Goal: Transaction & Acquisition: Purchase product/service

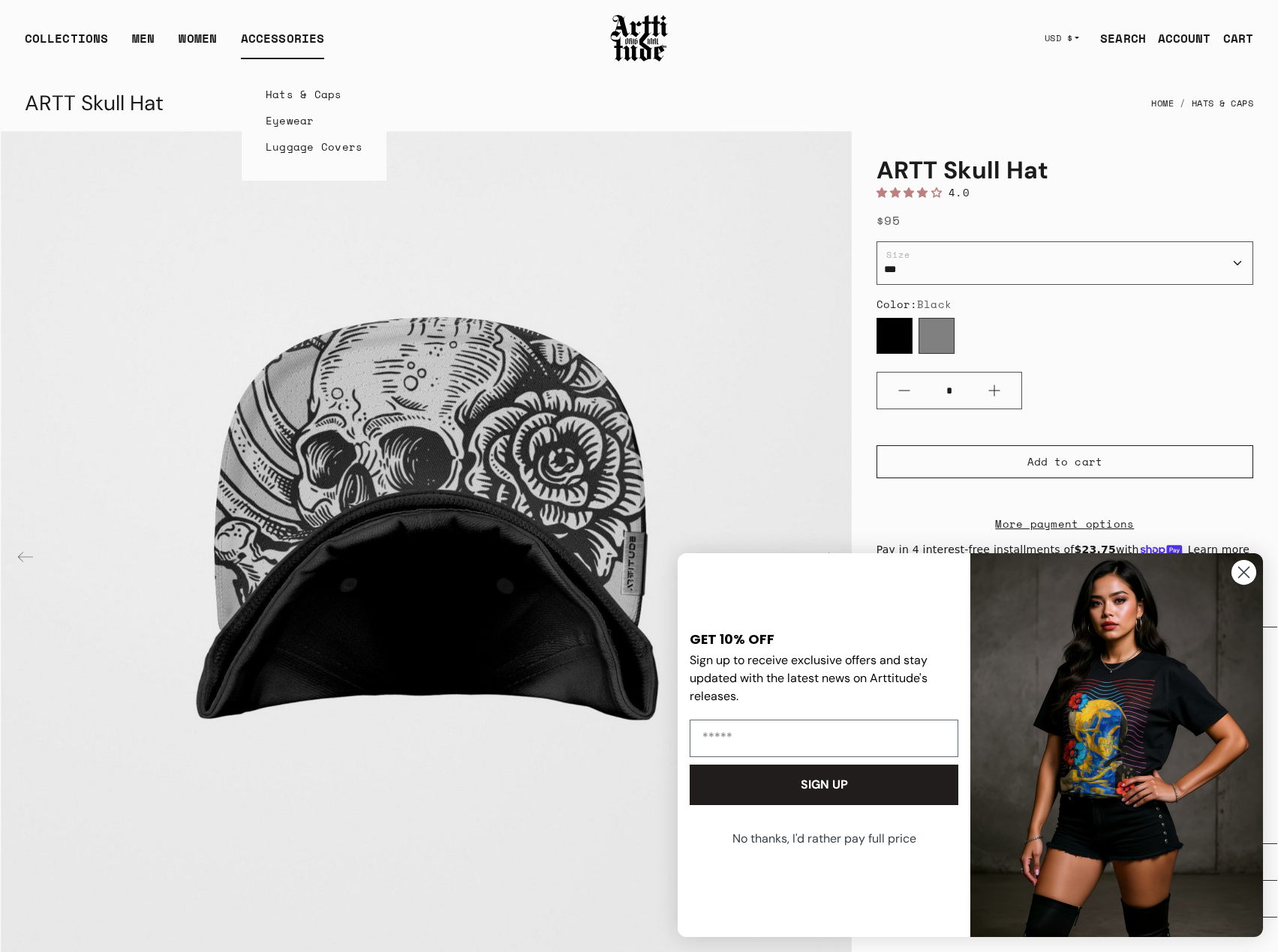
click at [290, 96] on link "Hats & Caps" at bounding box center [314, 94] width 97 height 26
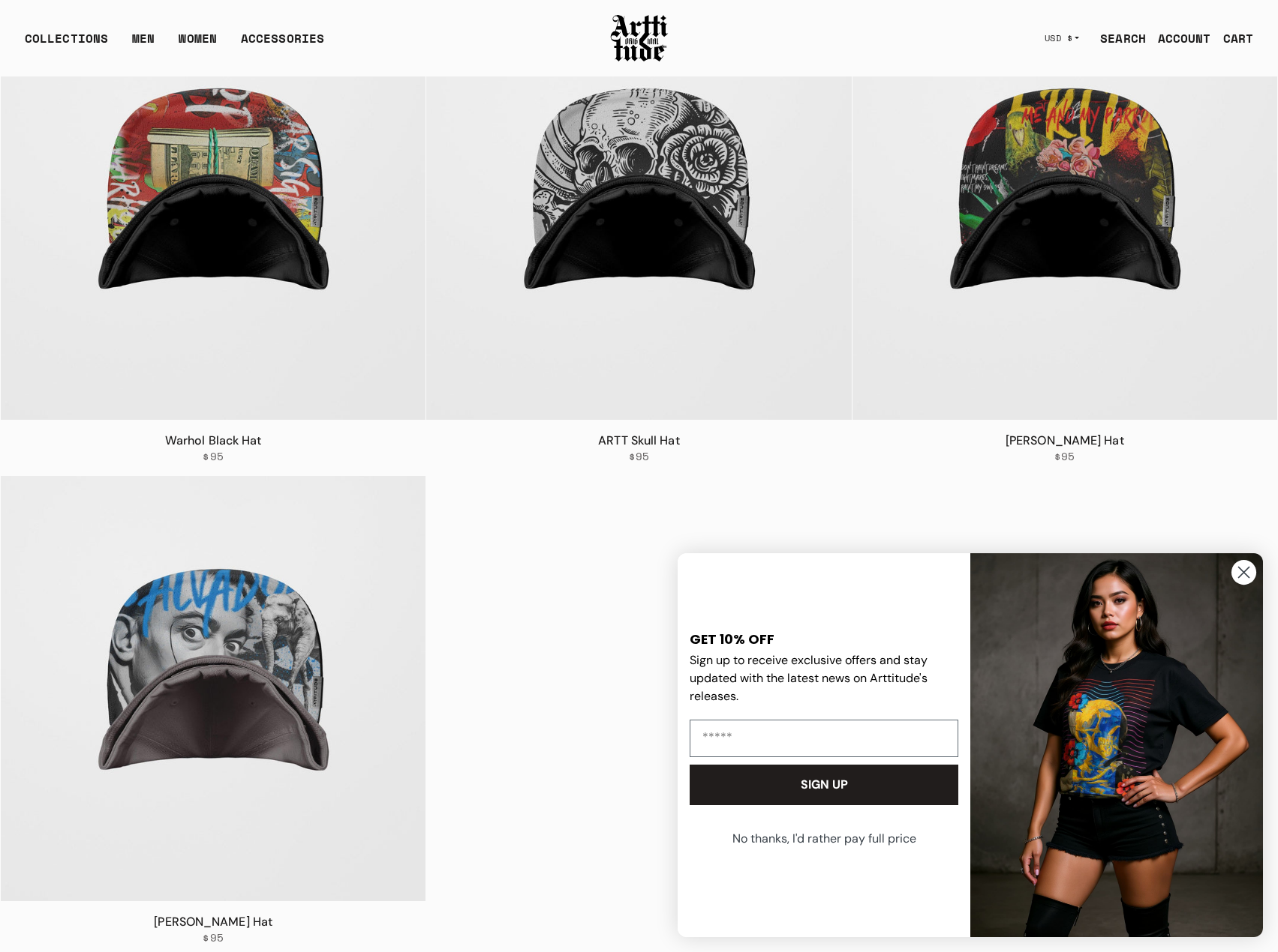
scroll to position [253, 0]
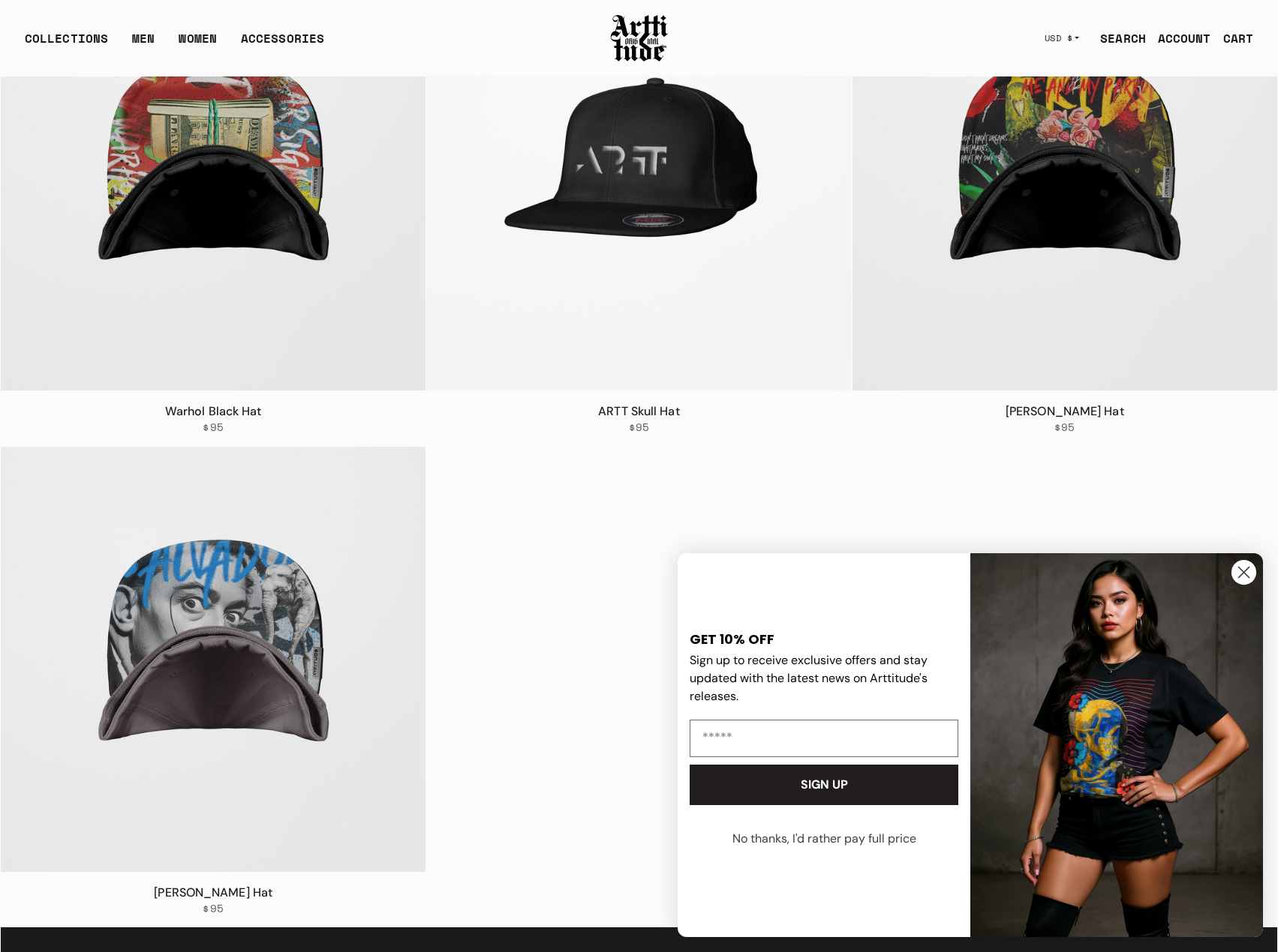
click at [627, 263] on img at bounding box center [638, 178] width 425 height 425
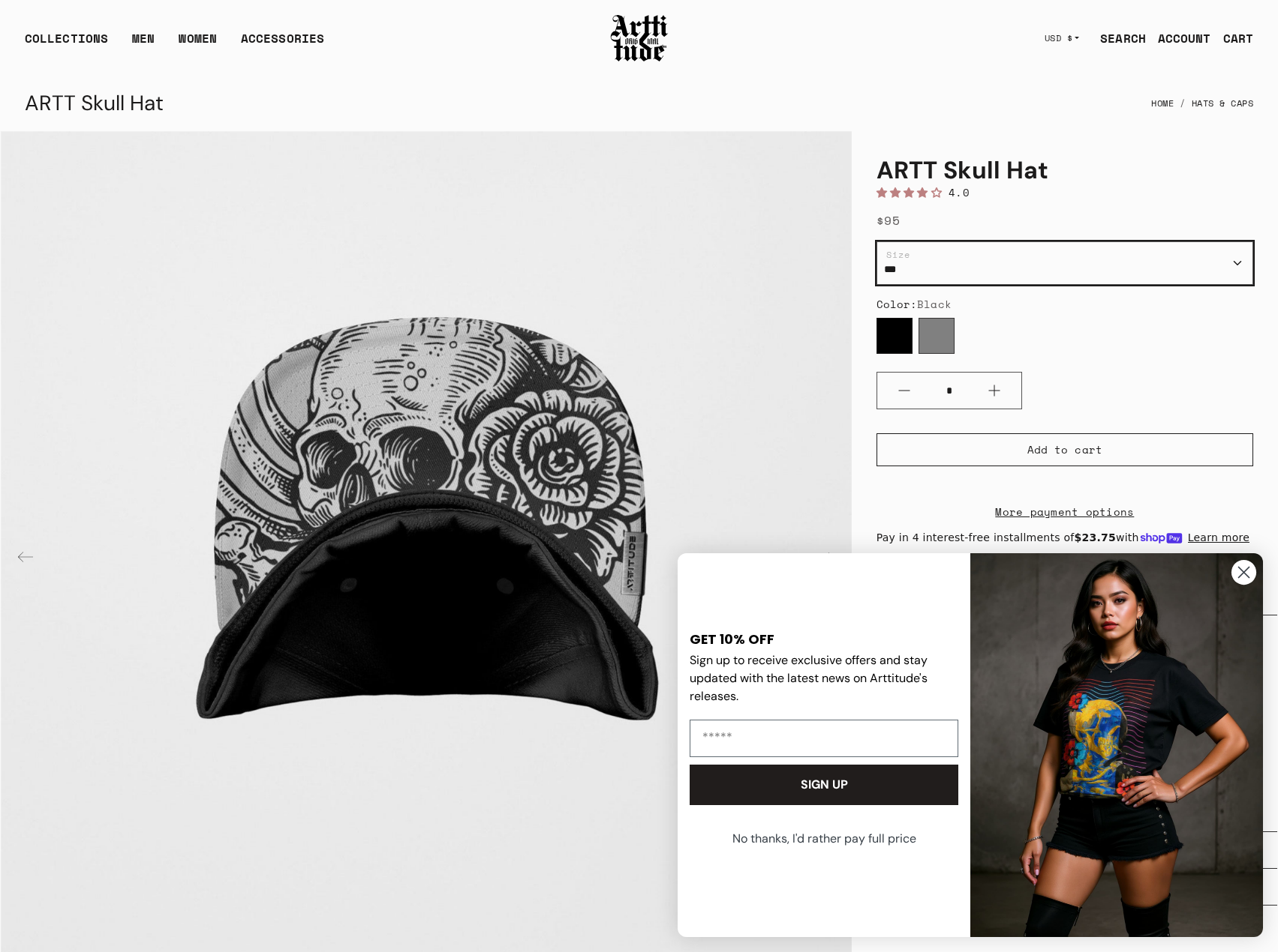
click at [876, 261] on select "*** ****" at bounding box center [1064, 263] width 377 height 44
select select "****"
click at [876, 241] on select "*** ****" at bounding box center [1064, 263] width 377 height 44
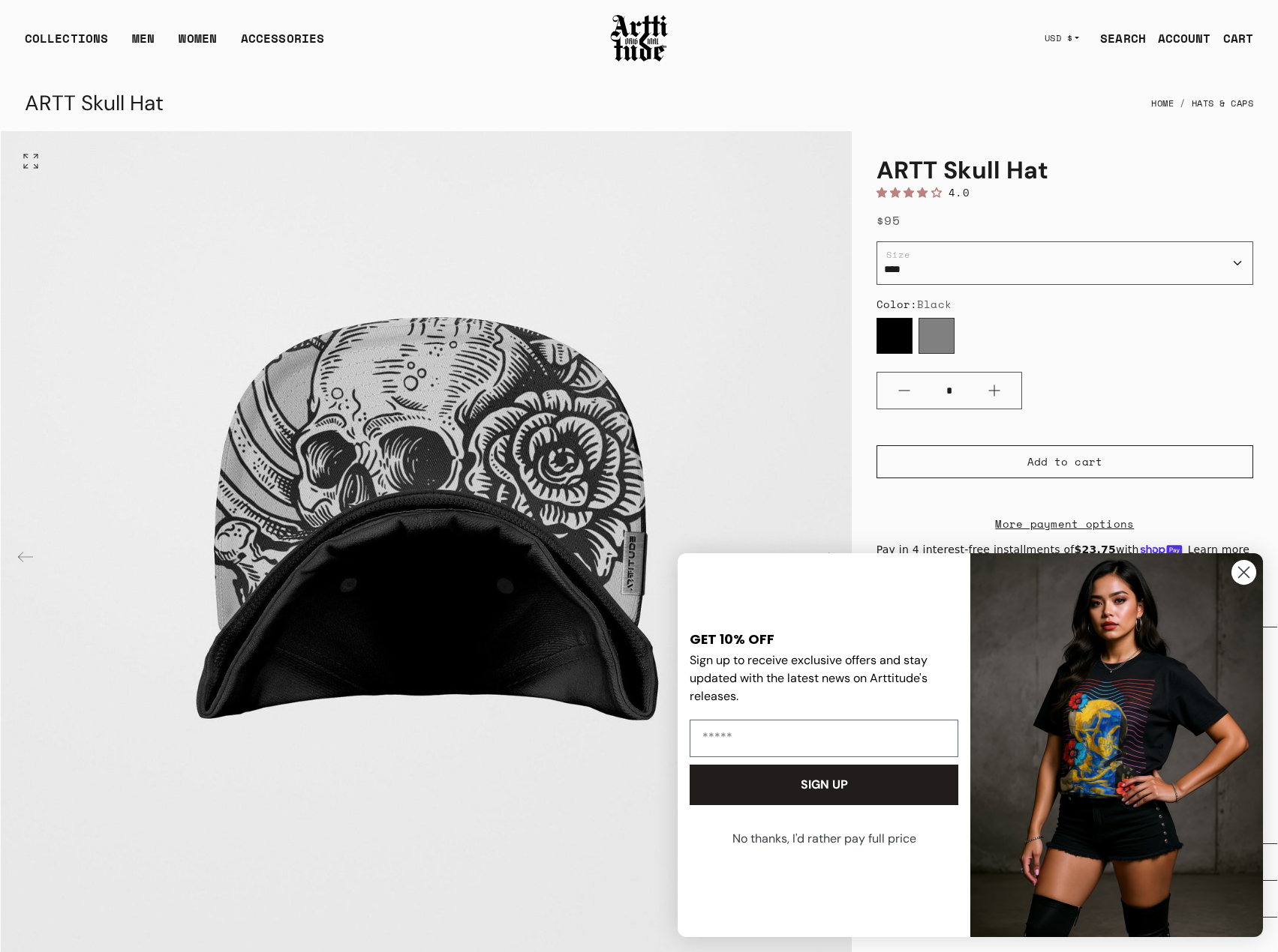
click at [526, 450] on img "1 / 8" at bounding box center [426, 556] width 851 height 850
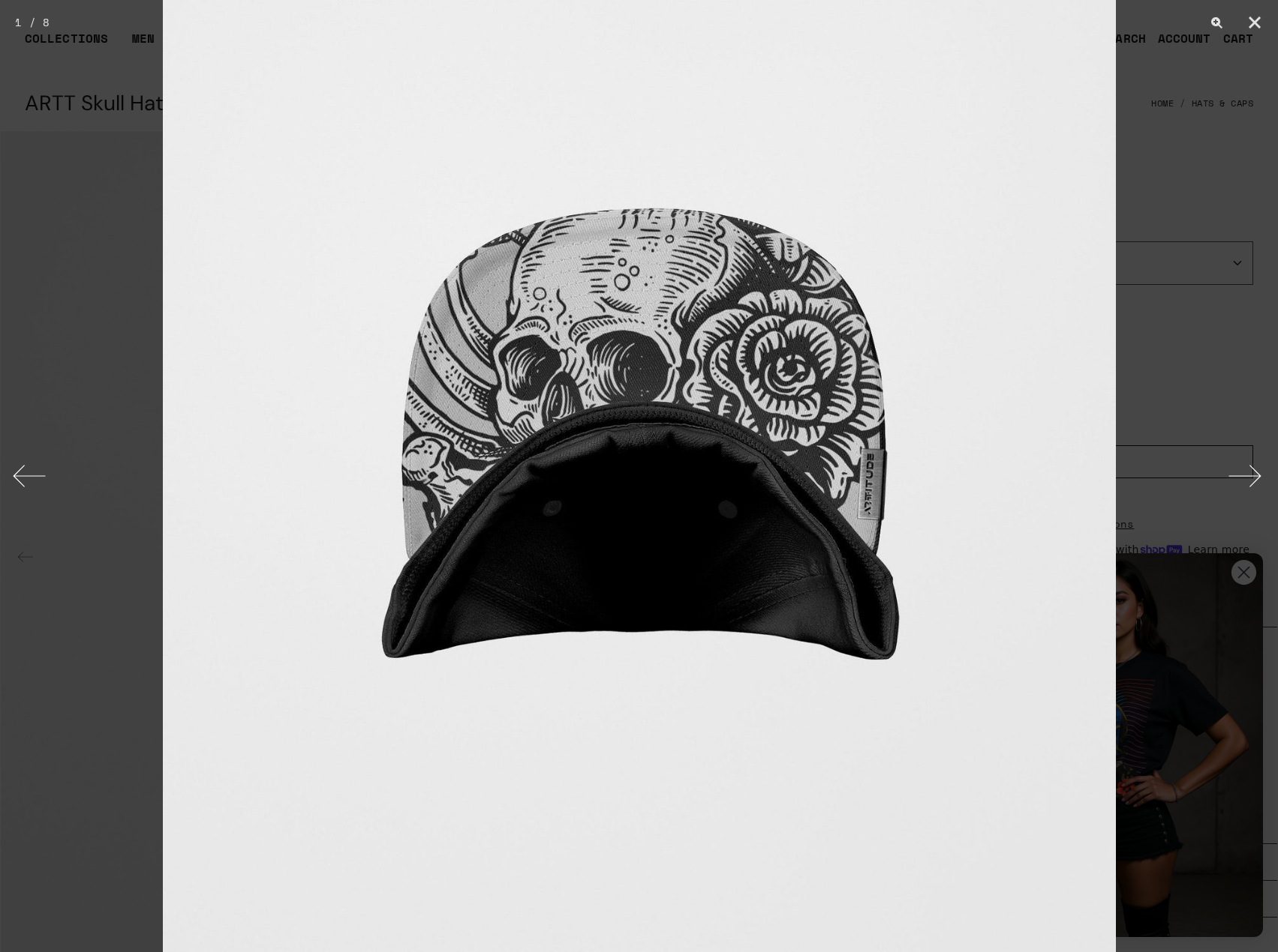
click at [1244, 481] on button "Next" at bounding box center [1249, 476] width 56 height 75
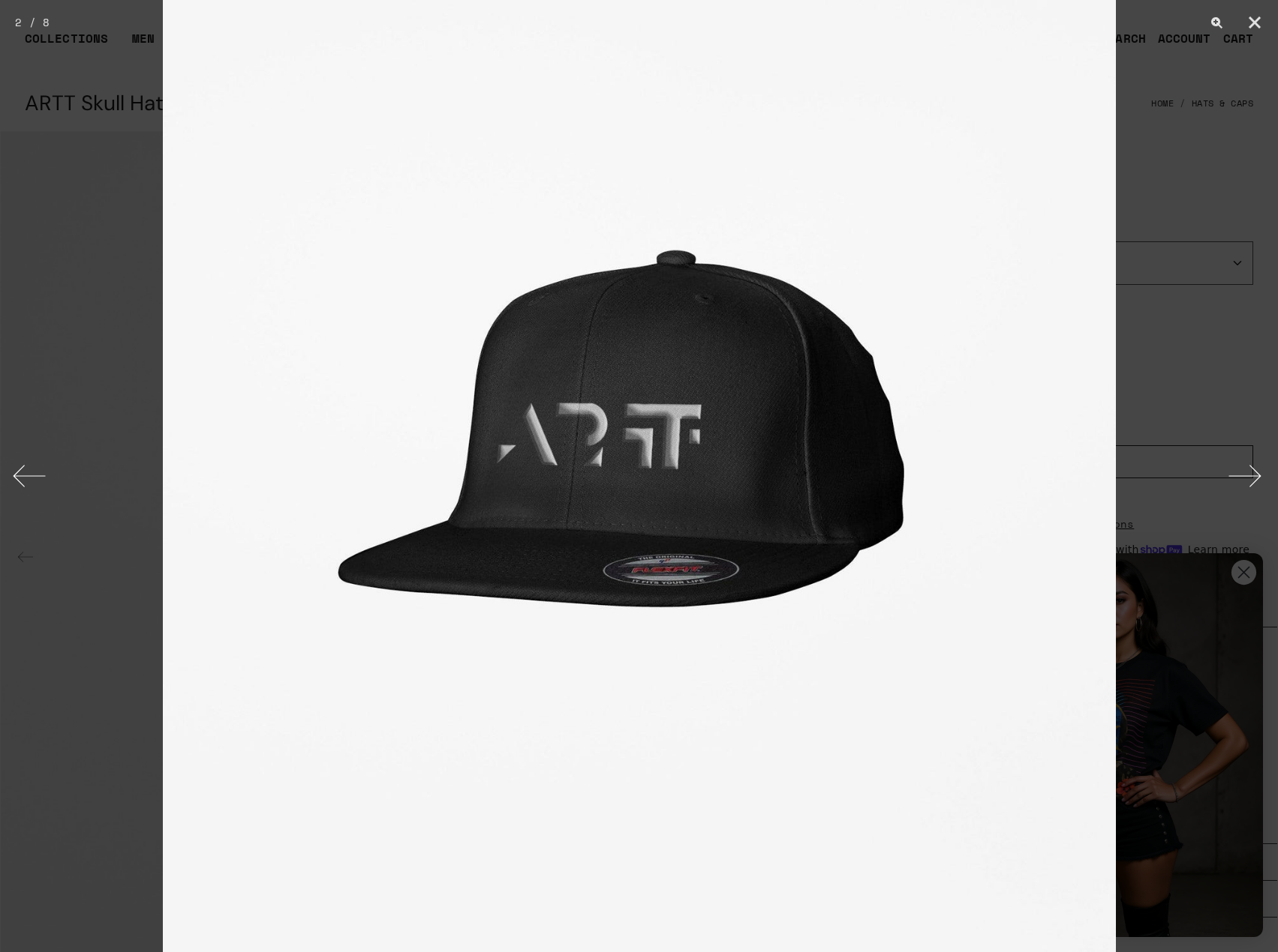
click at [1244, 480] on button "Next" at bounding box center [1249, 476] width 56 height 75
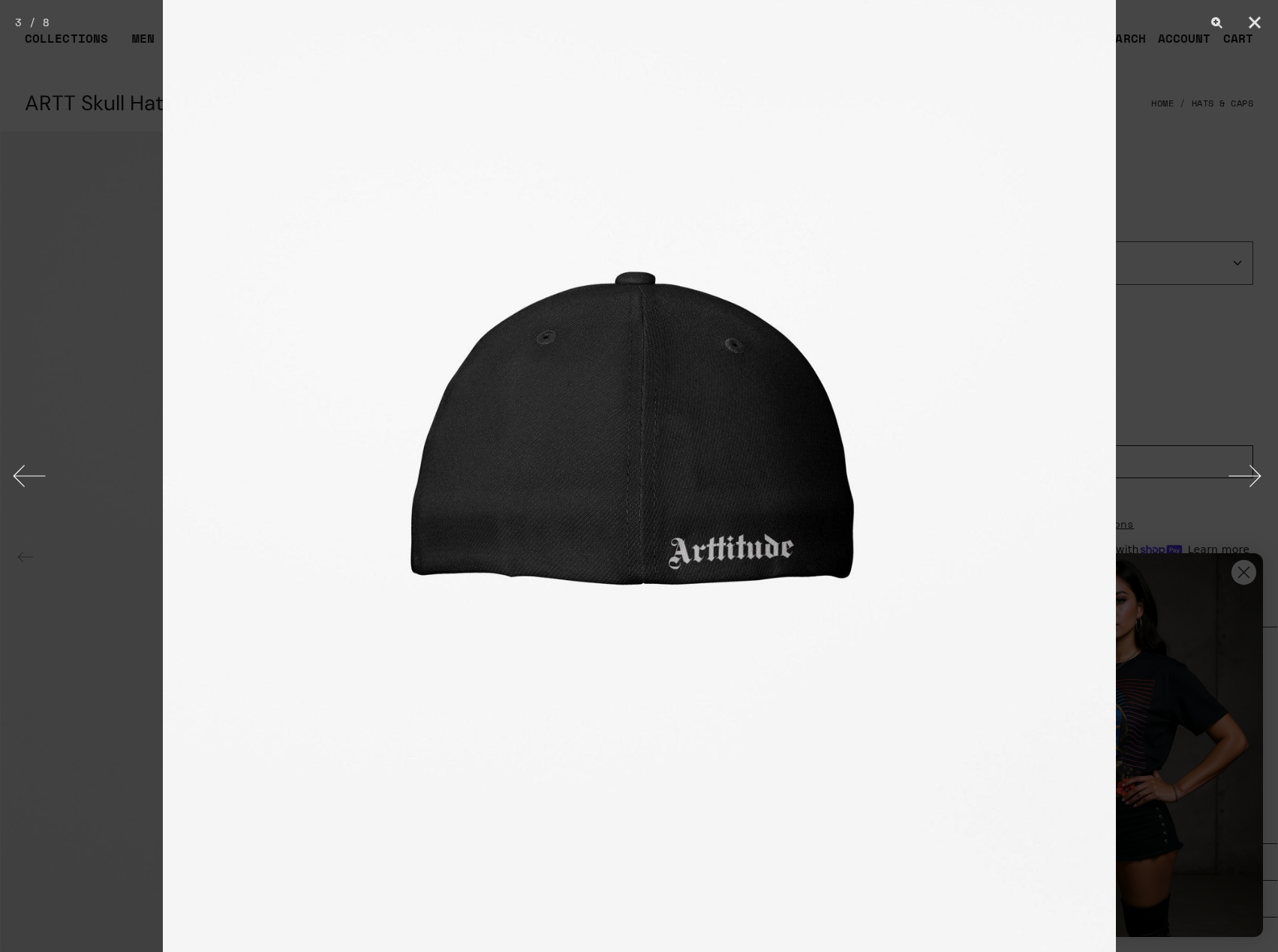
click at [1244, 480] on button "Next" at bounding box center [1249, 476] width 56 height 75
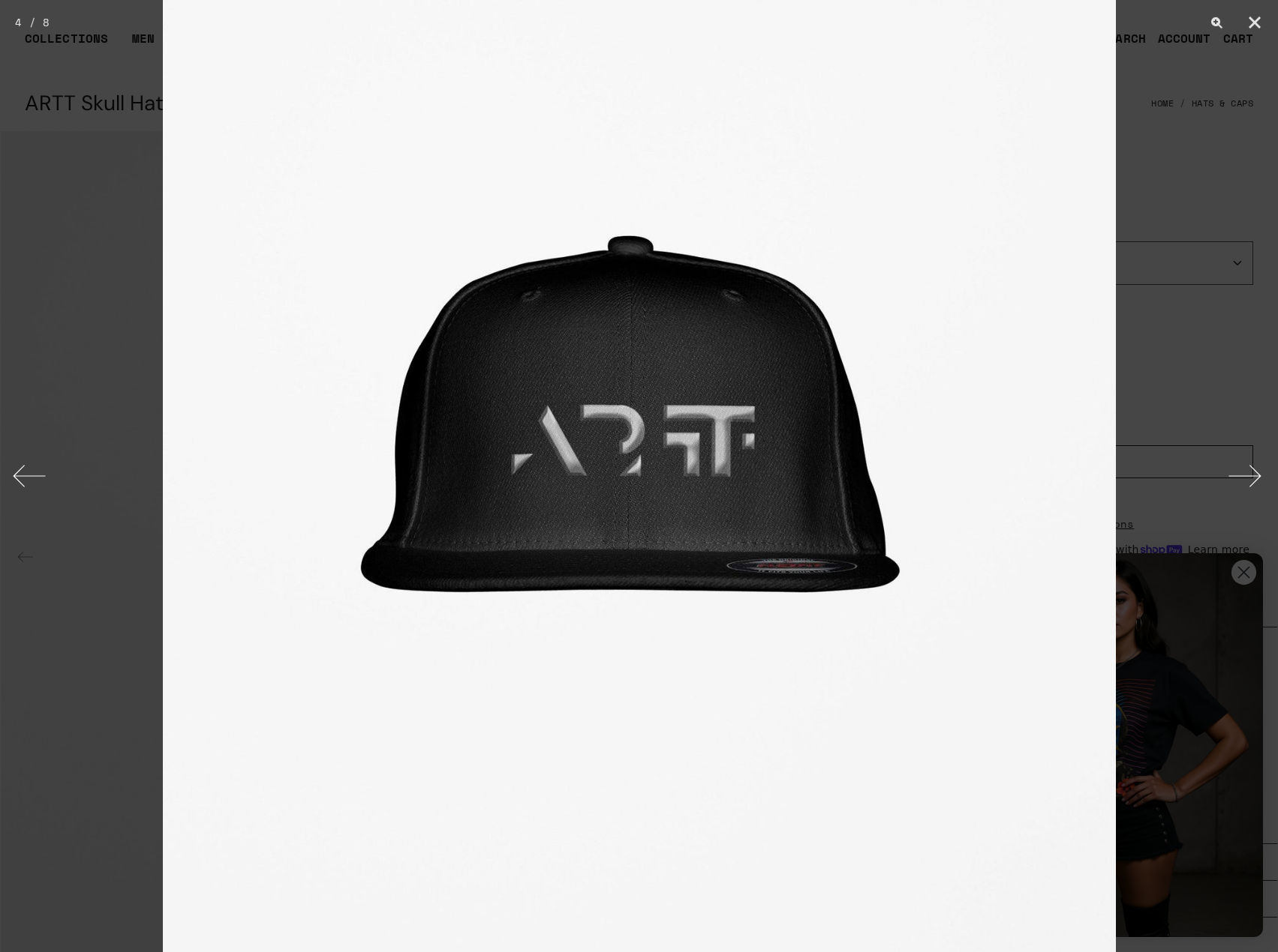
click at [1244, 480] on button "Next" at bounding box center [1249, 476] width 56 height 75
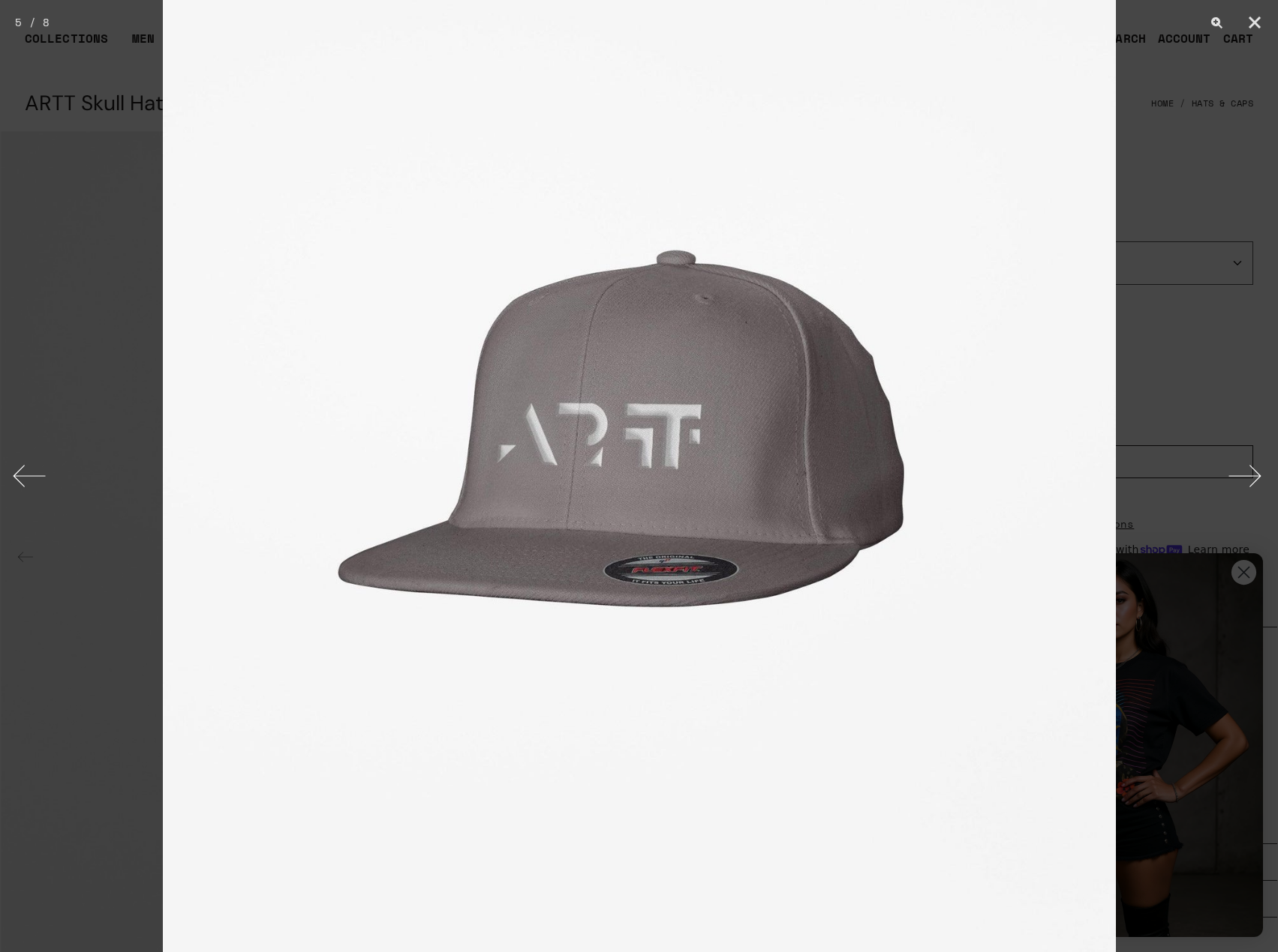
click at [1244, 480] on button "Next" at bounding box center [1249, 476] width 56 height 75
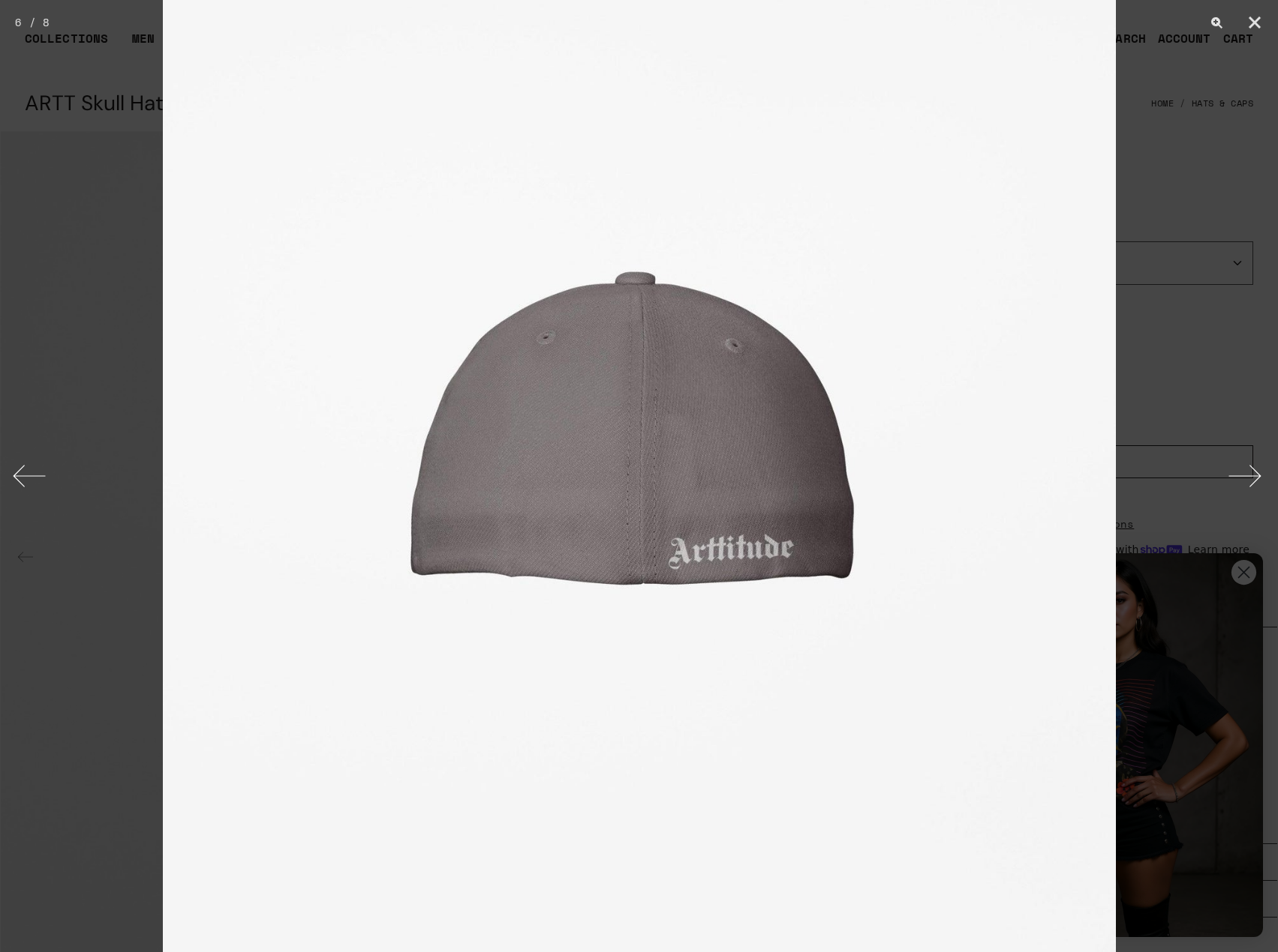
click at [1244, 480] on button "Next" at bounding box center [1249, 476] width 56 height 75
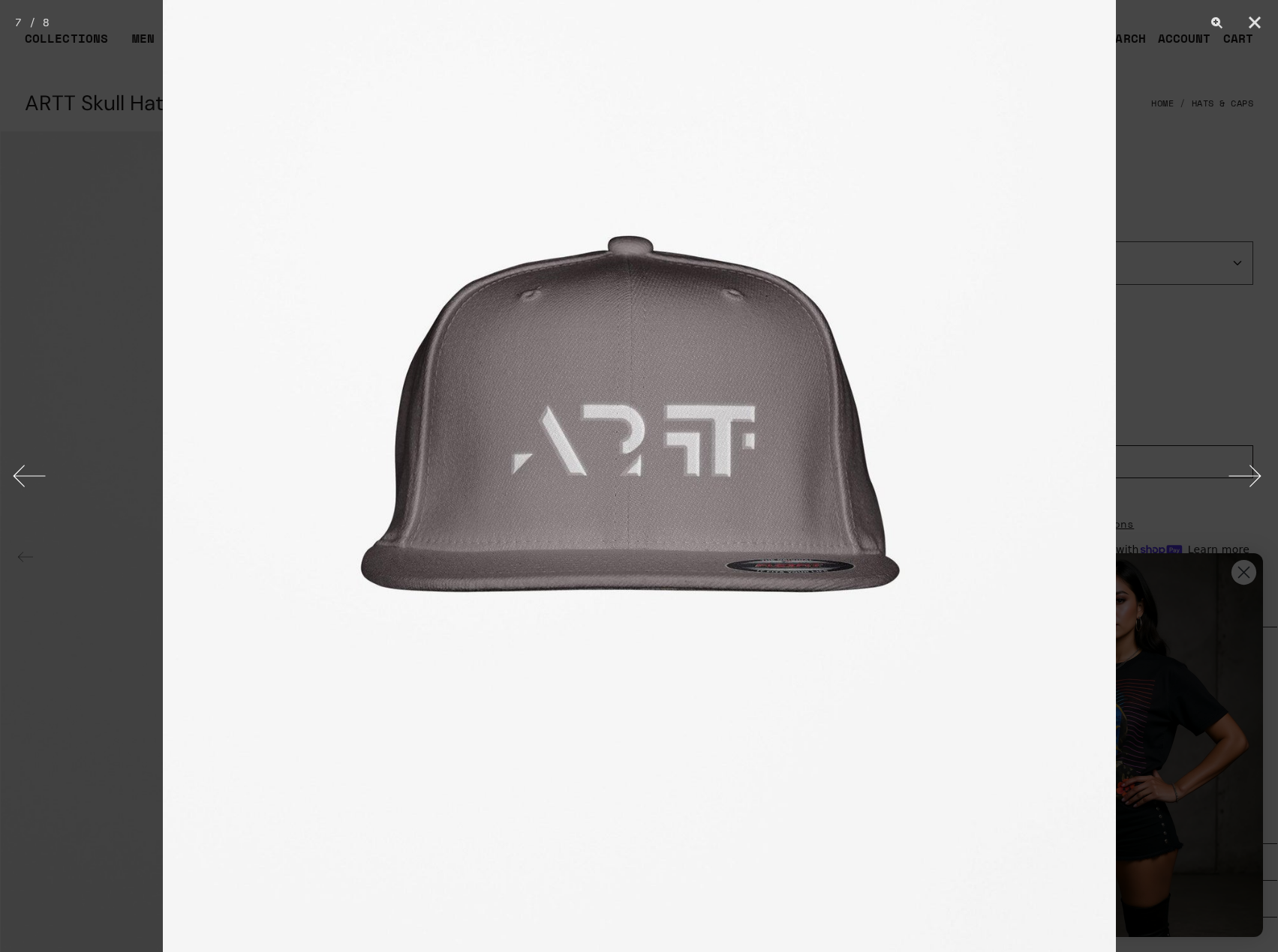
click at [1244, 480] on button "Next" at bounding box center [1249, 476] width 56 height 75
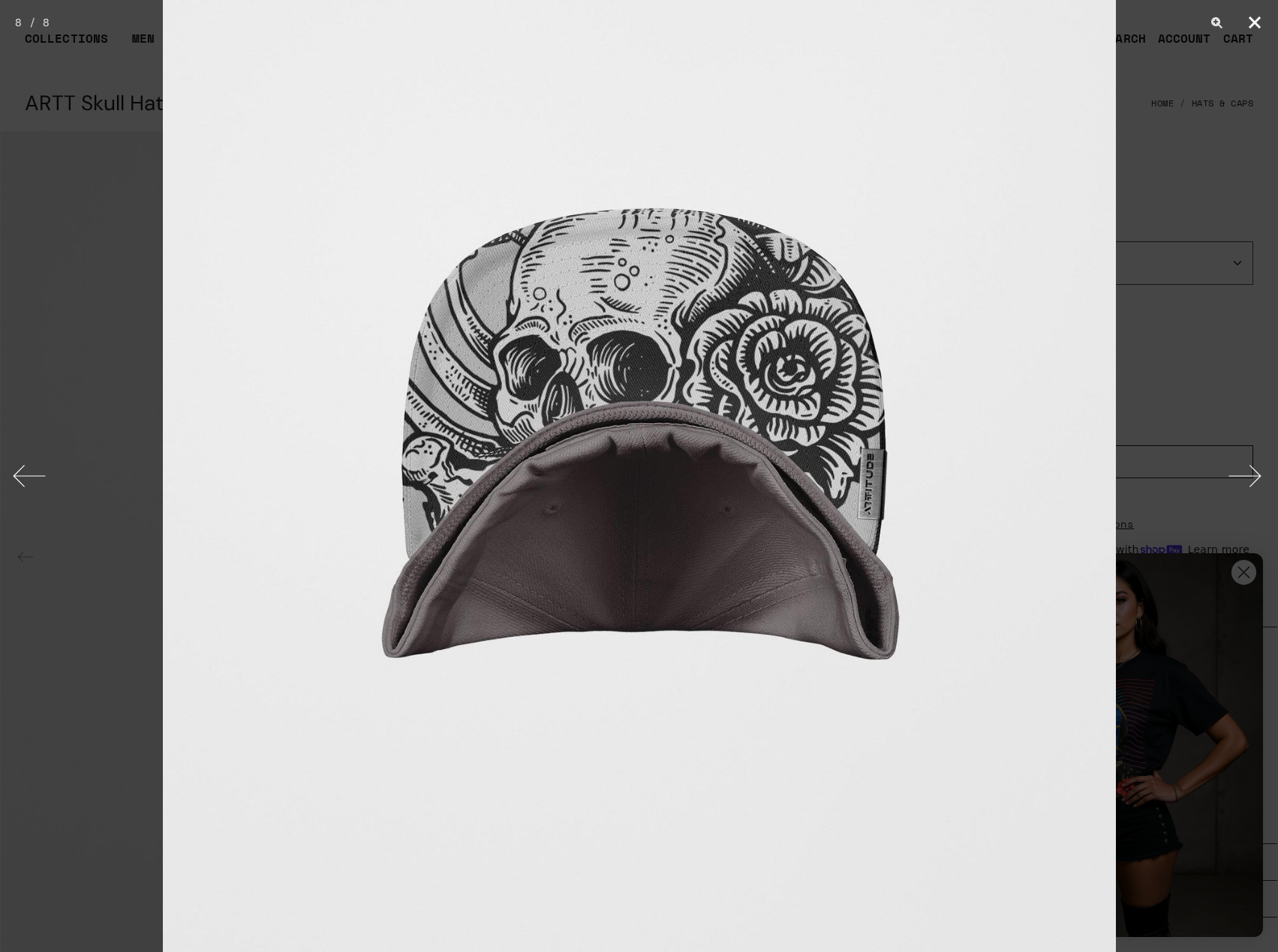
click at [1248, 24] on button "Close" at bounding box center [1255, 22] width 38 height 45
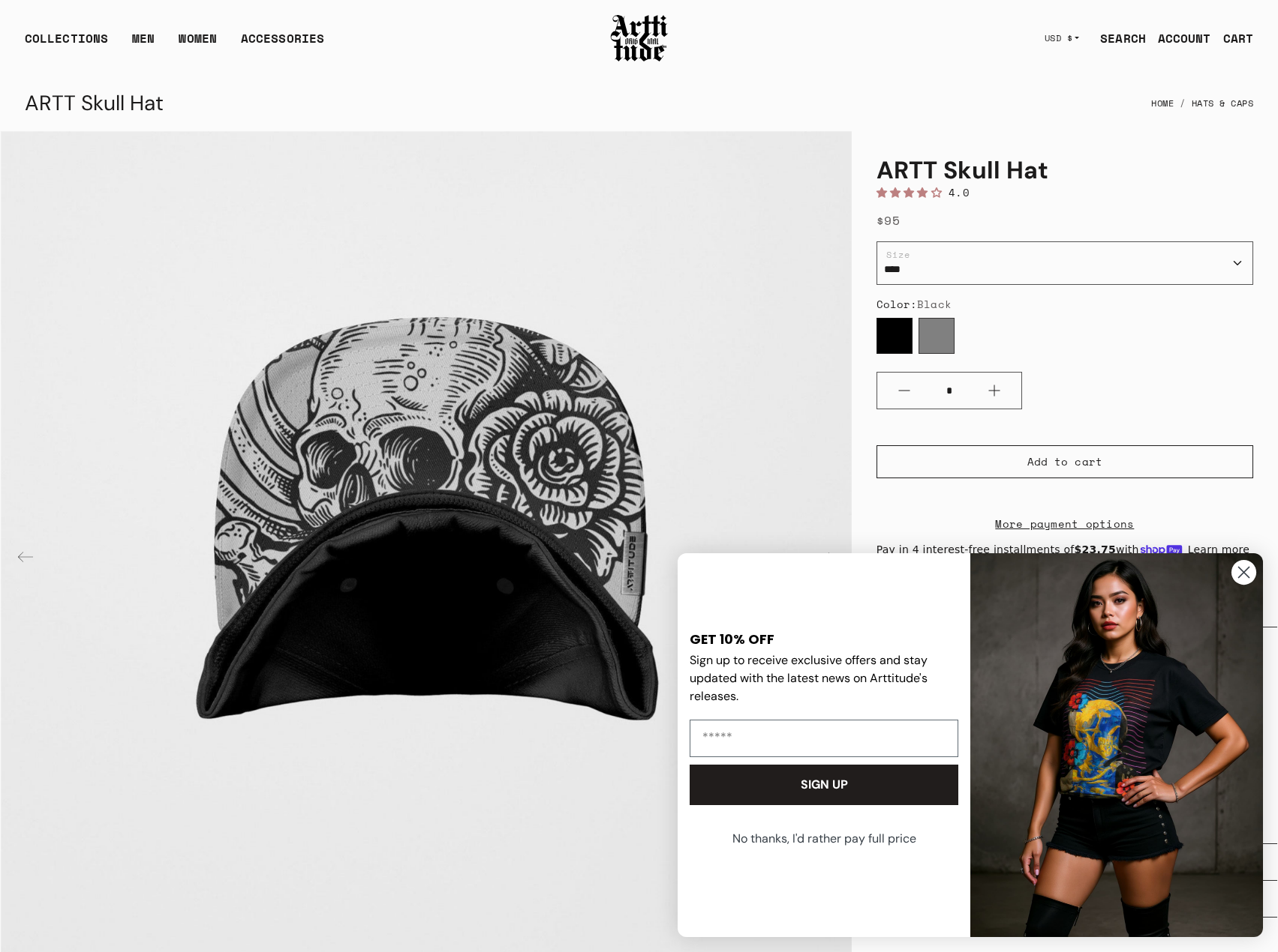
click at [1246, 572] on circle "Close dialog" at bounding box center [1244, 573] width 25 height 25
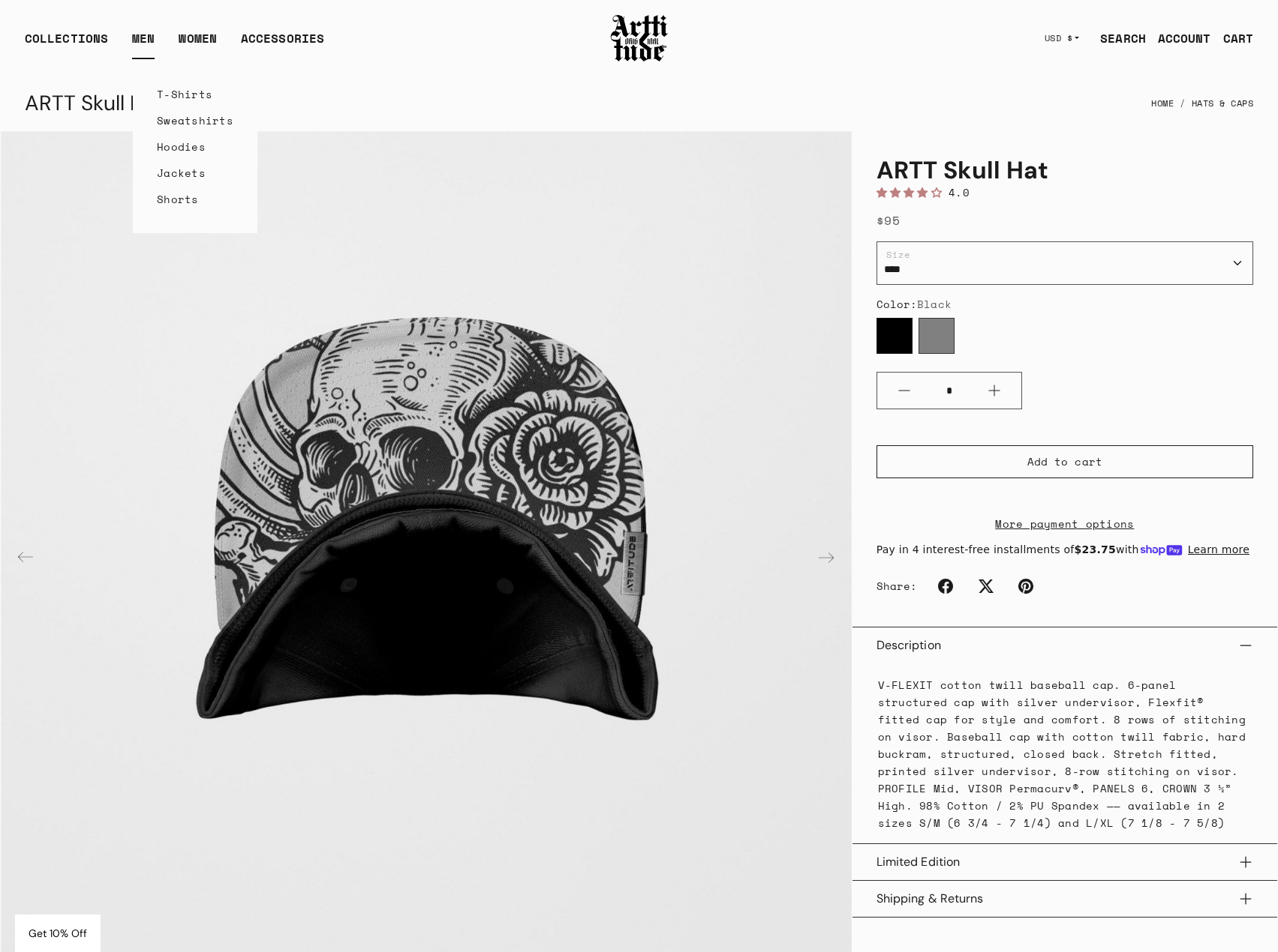
click at [136, 40] on link "MEN" at bounding box center [143, 45] width 22 height 30
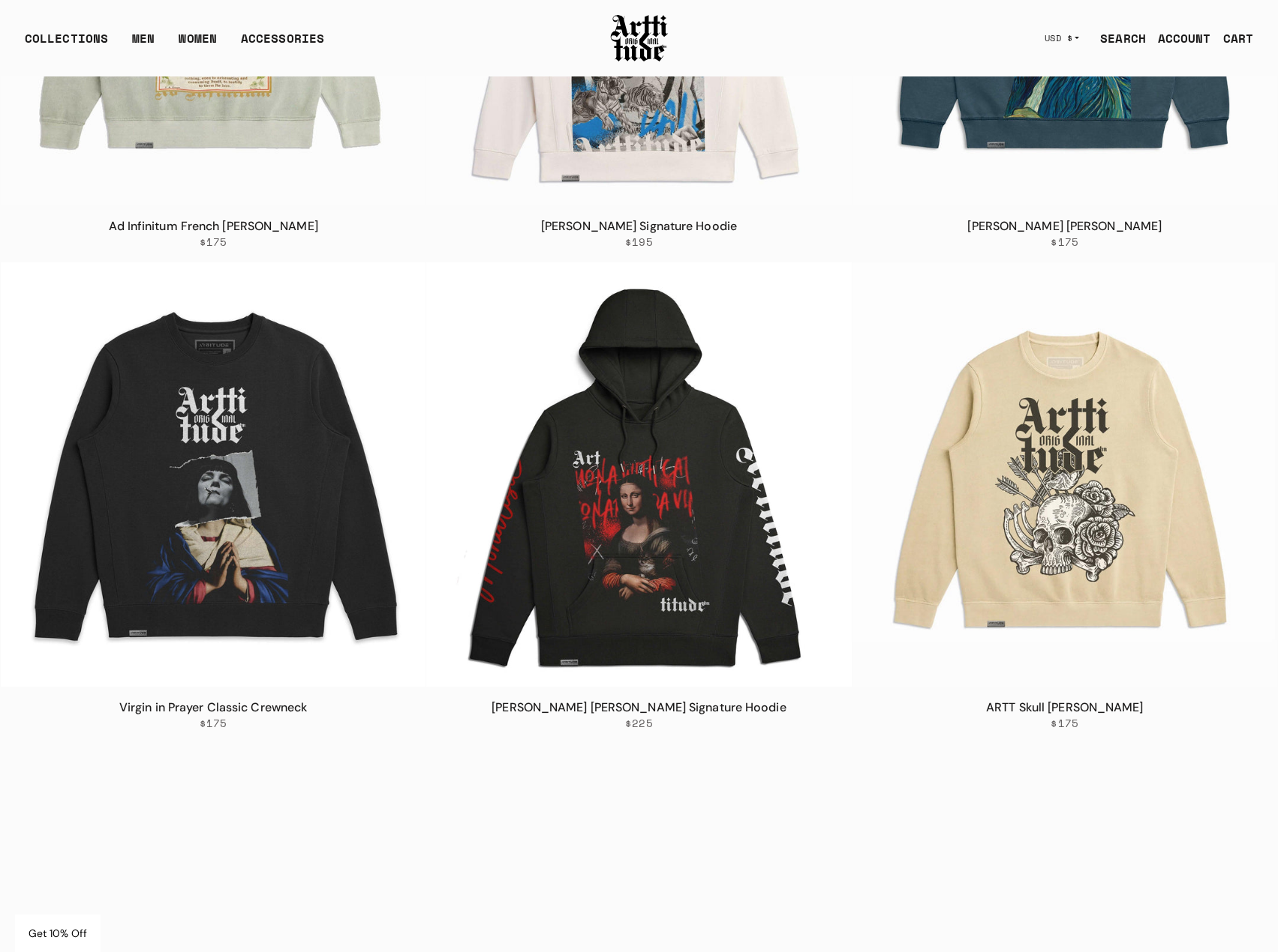
scroll to position [3375, 0]
